Goal: Transaction & Acquisition: Book appointment/travel/reservation

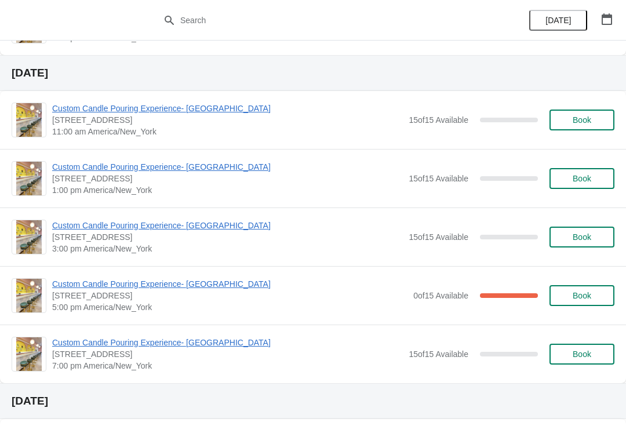
scroll to position [337, 0]
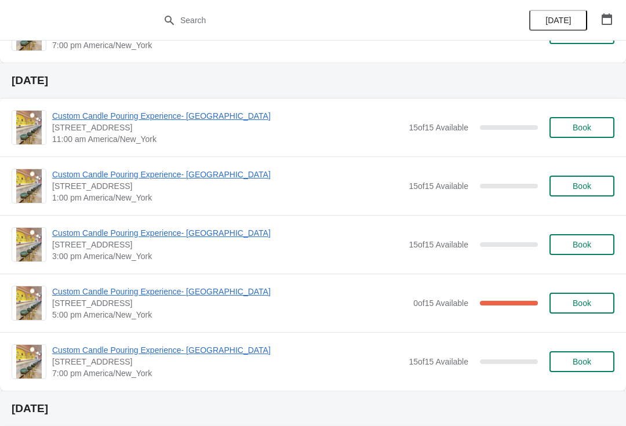
click at [581, 137] on button "Book" at bounding box center [581, 127] width 65 height 21
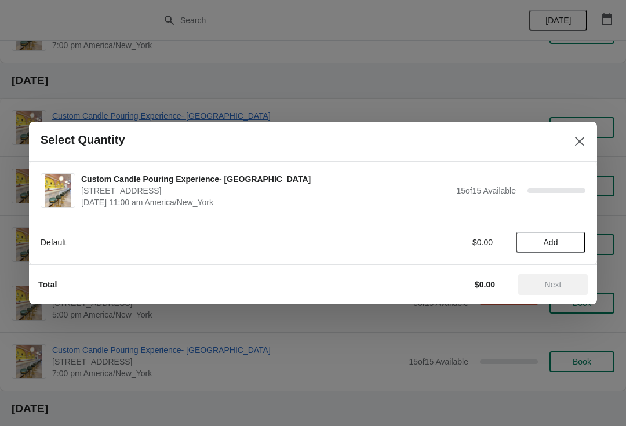
click at [556, 250] on button "Add" at bounding box center [551, 242] width 70 height 21
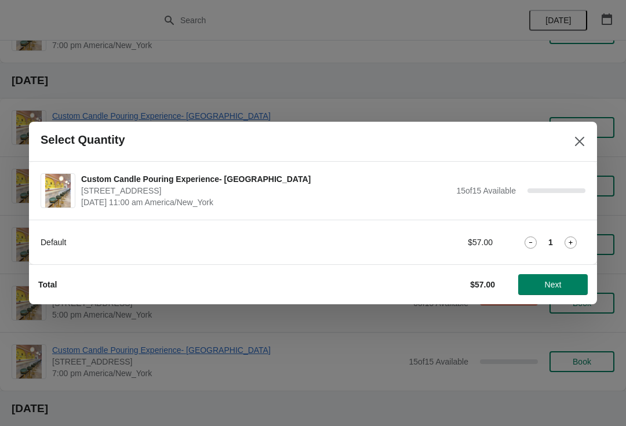
click at [569, 242] on icon at bounding box center [570, 242] width 12 height 12
click at [554, 282] on span "Next" at bounding box center [552, 284] width 17 height 9
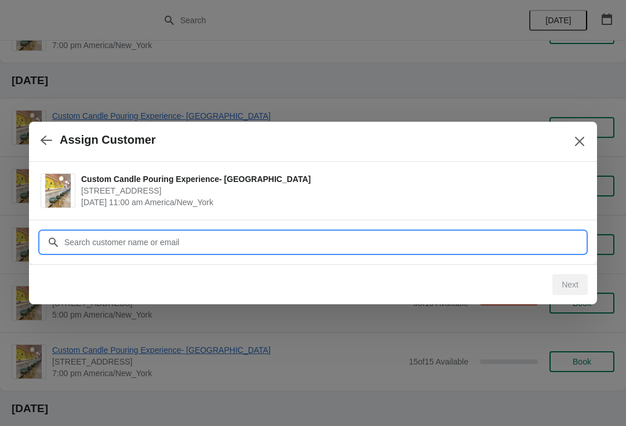
click at [540, 242] on input "Customer" at bounding box center [324, 242] width 521 height 21
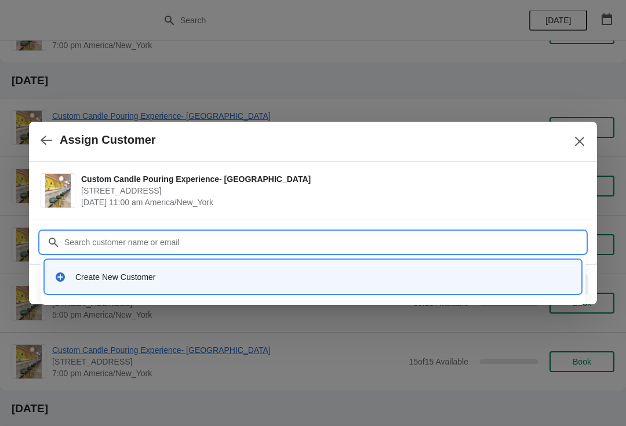
click at [350, 280] on div "Create New Customer" at bounding box center [323, 277] width 496 height 12
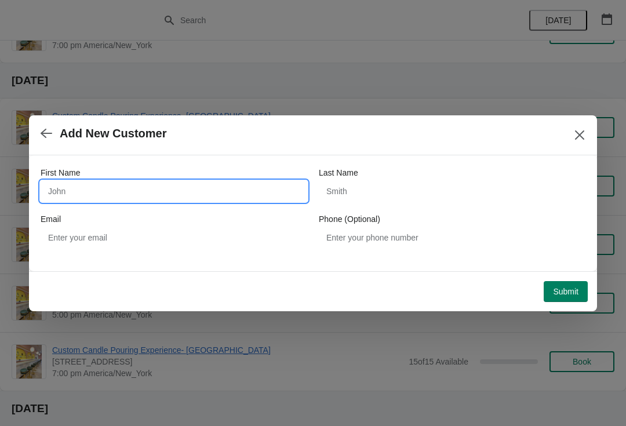
click at [264, 188] on input "First Name" at bounding box center [174, 191] width 266 height 21
type input "Sam"
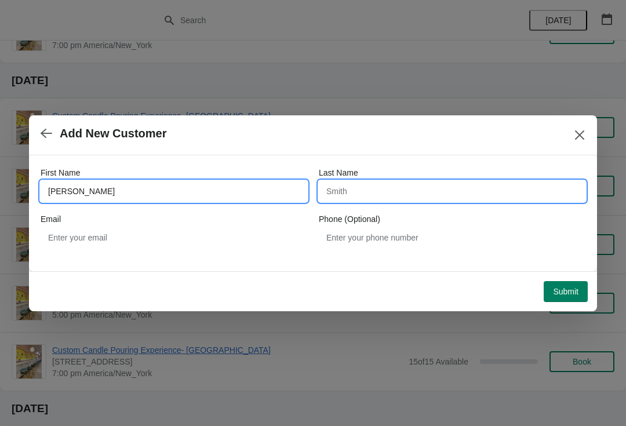
click at [401, 189] on input "Last Name" at bounding box center [452, 191] width 266 height 21
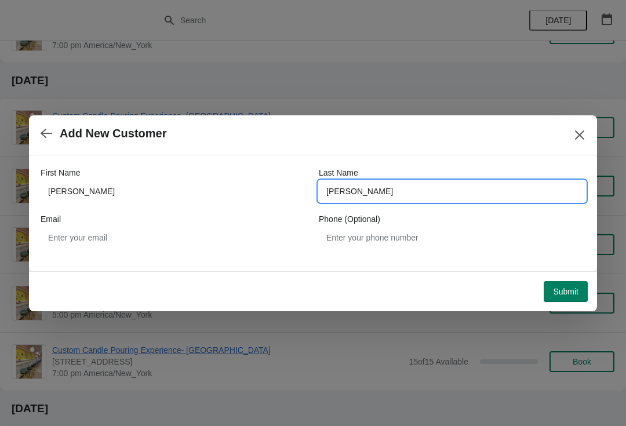
type input "Smith"
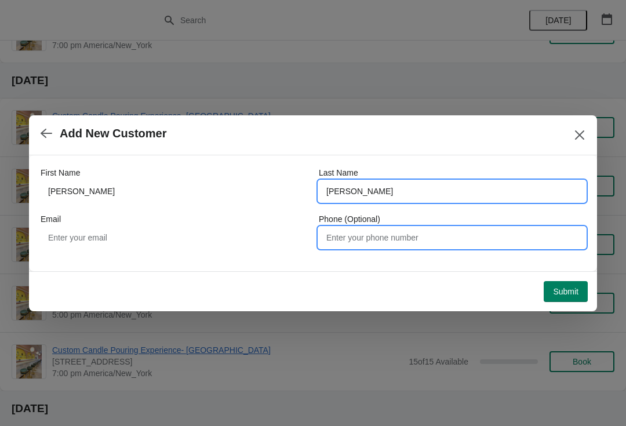
click at [366, 246] on input "Phone (Optional)" at bounding box center [452, 237] width 266 height 21
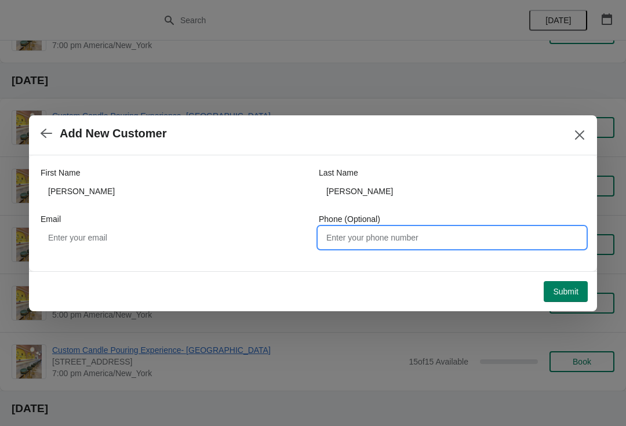
click at [563, 287] on span "Submit" at bounding box center [565, 291] width 25 height 9
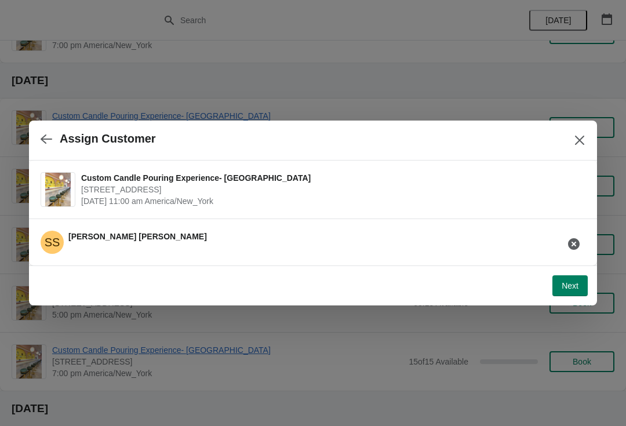
click at [521, 237] on div "SS Sam Smith" at bounding box center [308, 237] width 554 height 32
click at [571, 289] on span "Next" at bounding box center [569, 285] width 17 height 9
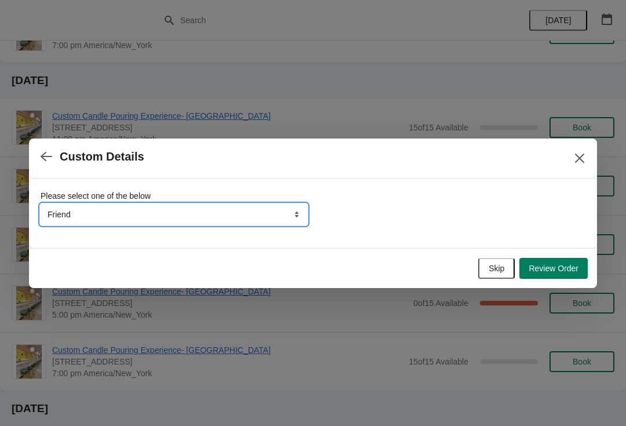
click at [277, 218] on select "Friend Instagram TikTok Yelp Walk-by Attended an event Google Other" at bounding box center [174, 214] width 266 height 21
click at [83, 209] on select "Friend Instagram TikTok Yelp Walk-by Attended an event Google Other" at bounding box center [174, 214] width 266 height 21
click at [70, 210] on select "Friend Instagram TikTok Yelp Walk-by Attended an event Google Other" at bounding box center [174, 214] width 266 height 21
select select "Google"
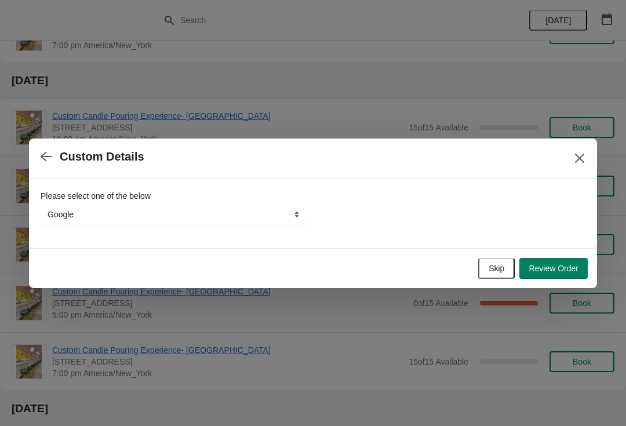
click at [560, 261] on button "Review Order" at bounding box center [553, 268] width 68 height 21
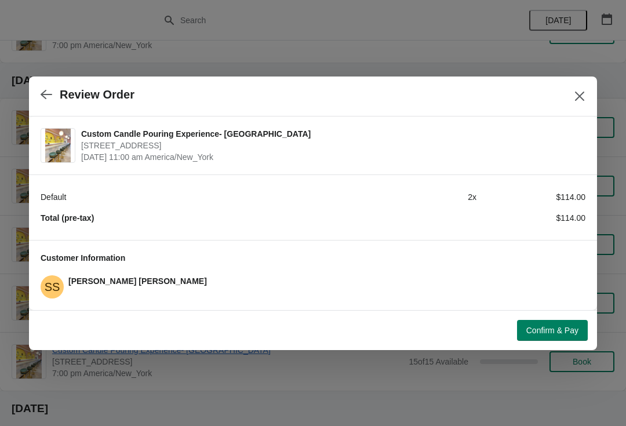
click at [534, 326] on span "Confirm & Pay" at bounding box center [552, 330] width 52 height 9
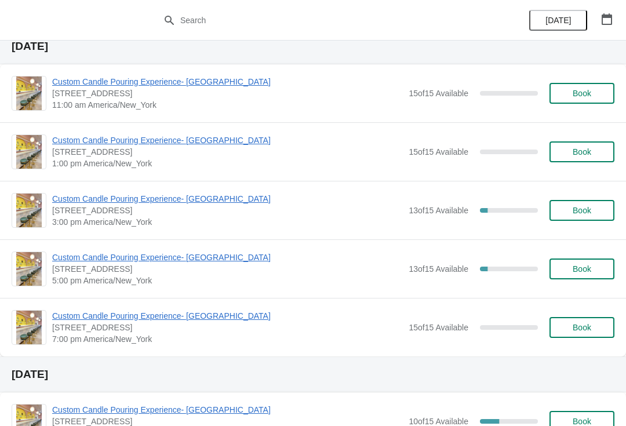
scroll to position [702, 0]
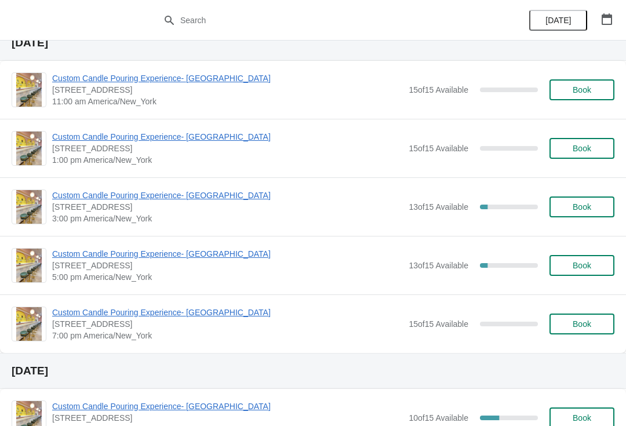
click at [60, 196] on span "Custom Candle Pouring Experience- [GEOGRAPHIC_DATA]" at bounding box center [227, 195] width 350 height 12
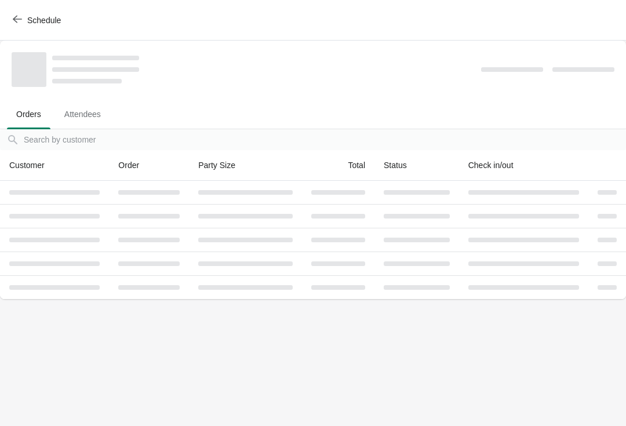
scroll to position [0, 0]
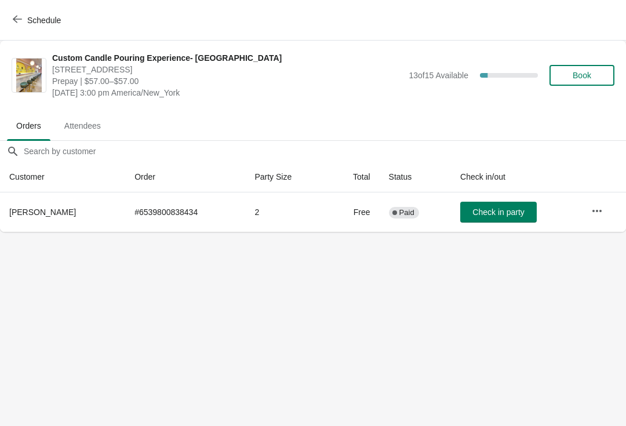
click at [599, 205] on icon "button" at bounding box center [597, 211] width 12 height 12
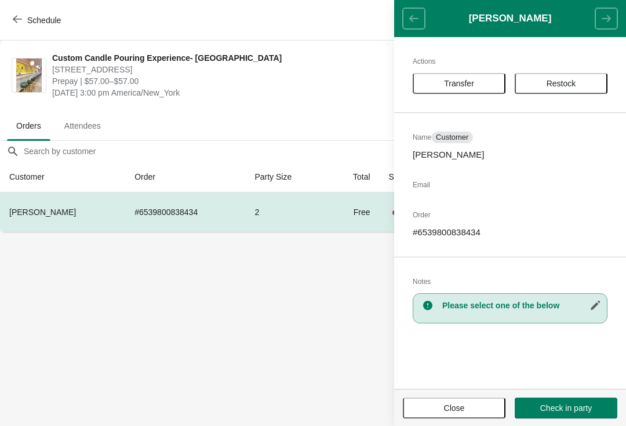
click at [478, 78] on button "Transfer" at bounding box center [458, 83] width 93 height 21
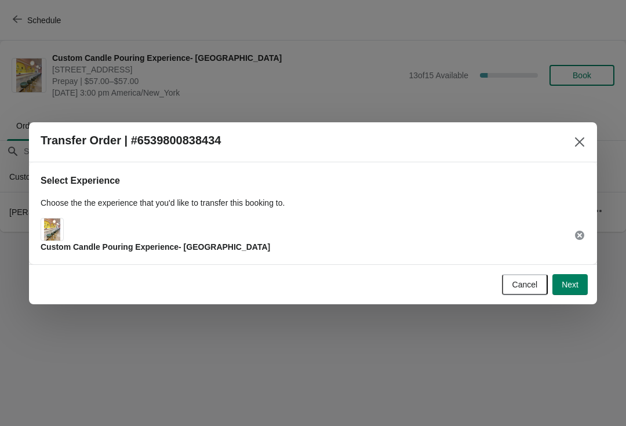
click at [577, 286] on span "Next" at bounding box center [569, 284] width 17 height 9
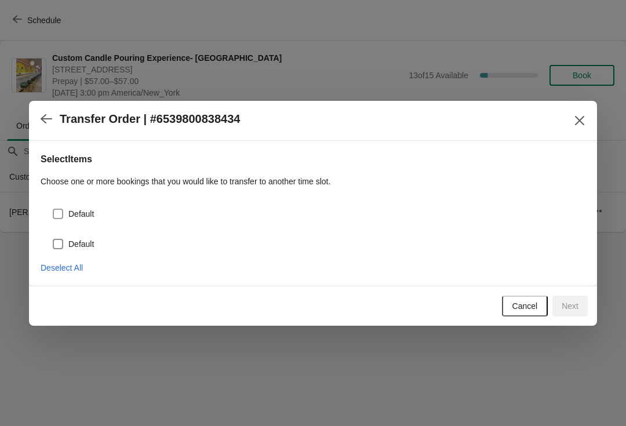
click at [92, 209] on span "Default" at bounding box center [80, 214] width 25 height 12
click at [53, 209] on input "Default" at bounding box center [53, 209] width 1 height 1
checkbox input "true"
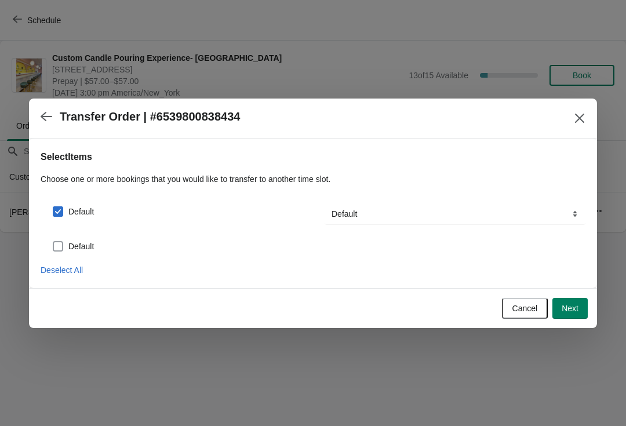
click at [94, 240] on span "Default" at bounding box center [80, 246] width 25 height 12
click at [53, 241] on input "Default" at bounding box center [53, 241] width 1 height 1
checkbox input "true"
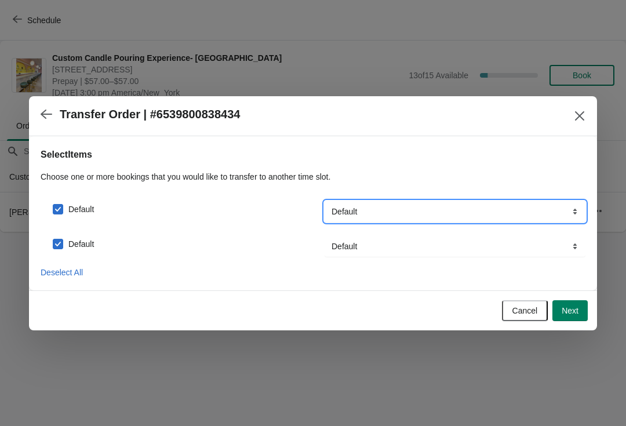
click at [561, 221] on select "Default" at bounding box center [454, 211] width 261 height 21
click at [570, 309] on span "Next" at bounding box center [569, 310] width 17 height 9
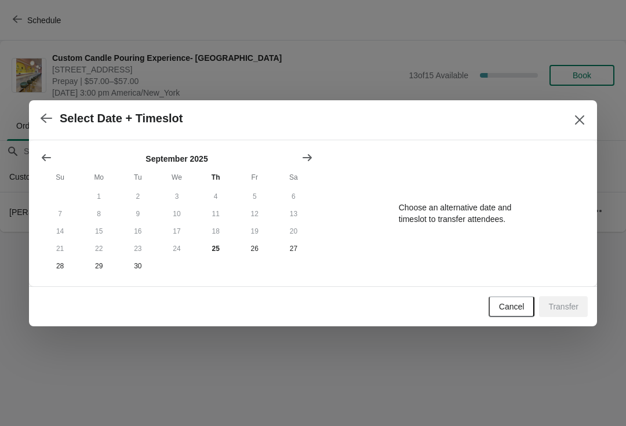
click at [311, 159] on icon "Show next month, October 2025" at bounding box center [307, 158] width 12 height 12
click at [301, 191] on button "4" at bounding box center [293, 196] width 39 height 17
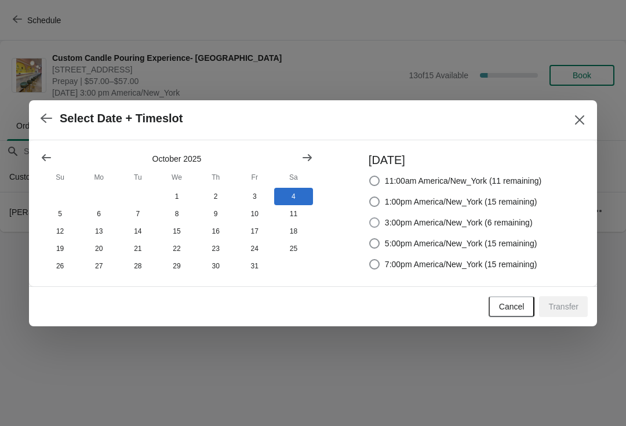
click at [370, 217] on span at bounding box center [374, 222] width 10 height 10
click at [370, 217] on input "3:00pm America/New_York (6 remaining)" at bounding box center [369, 217] width 1 height 1
radio input "true"
click at [571, 109] on button "Close" at bounding box center [579, 119] width 21 height 21
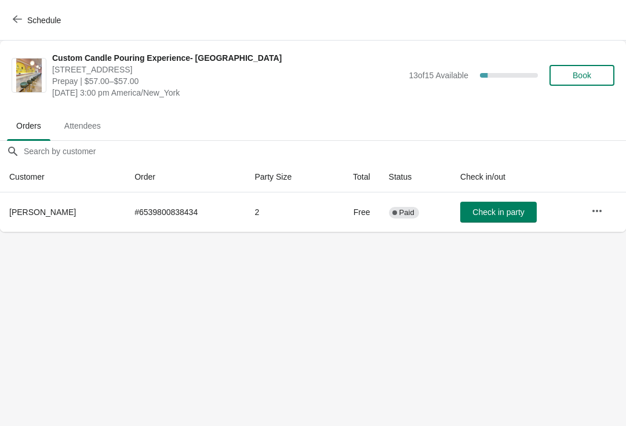
click at [21, 19] on icon "button" at bounding box center [17, 18] width 9 height 9
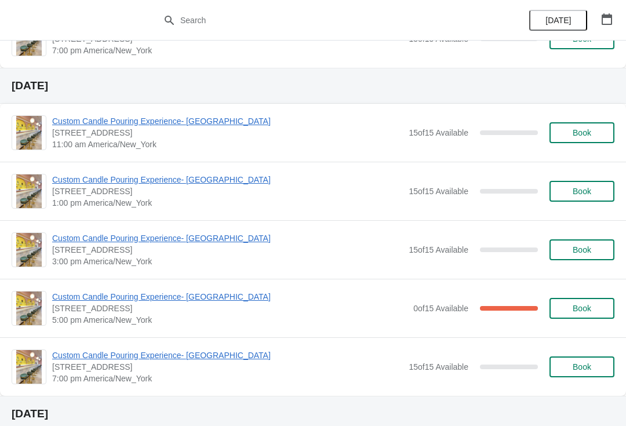
scroll to position [332, 0]
click at [146, 295] on span "Custom Candle Pouring Experience- [GEOGRAPHIC_DATA]" at bounding box center [229, 296] width 355 height 12
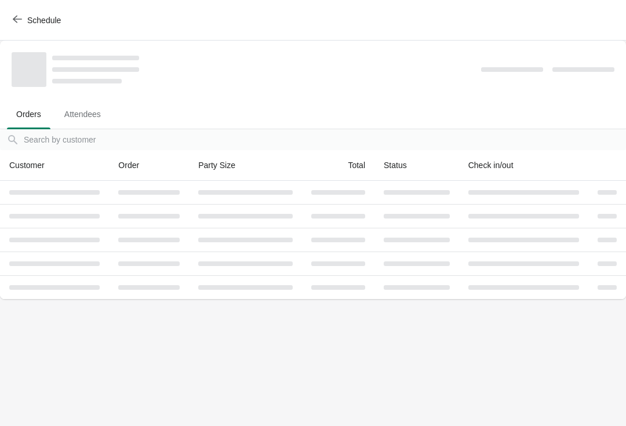
scroll to position [0, 0]
